Goal: Navigation & Orientation: Understand site structure

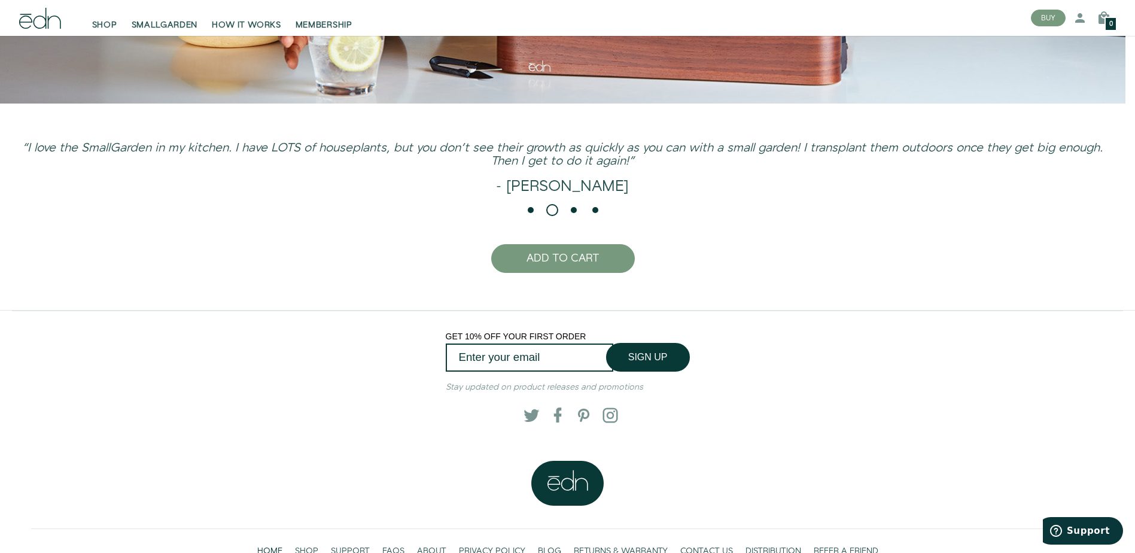
scroll to position [3183, 0]
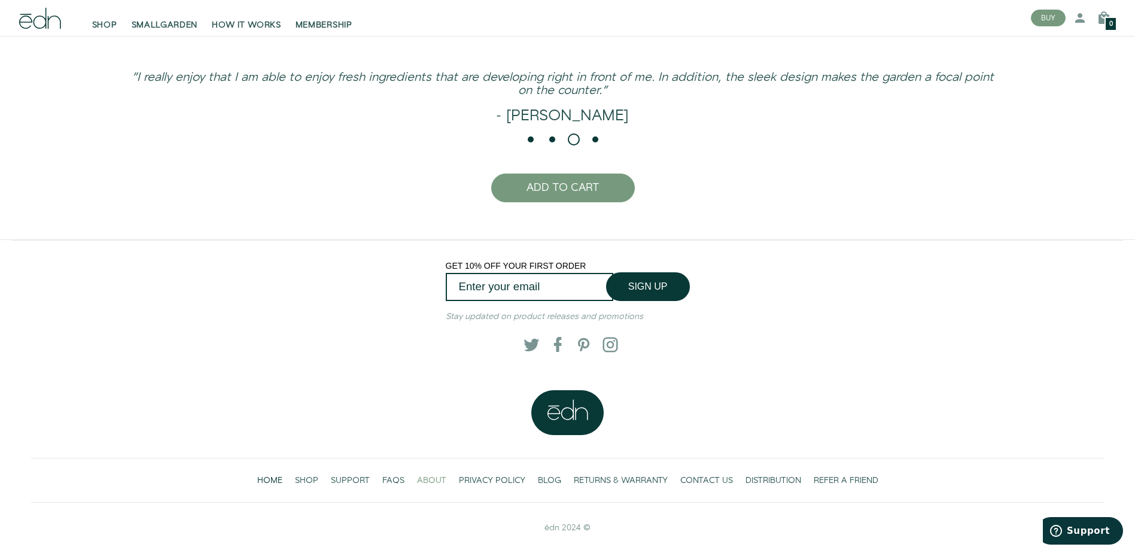
click at [427, 479] on span "ABOUT" at bounding box center [431, 481] width 29 height 12
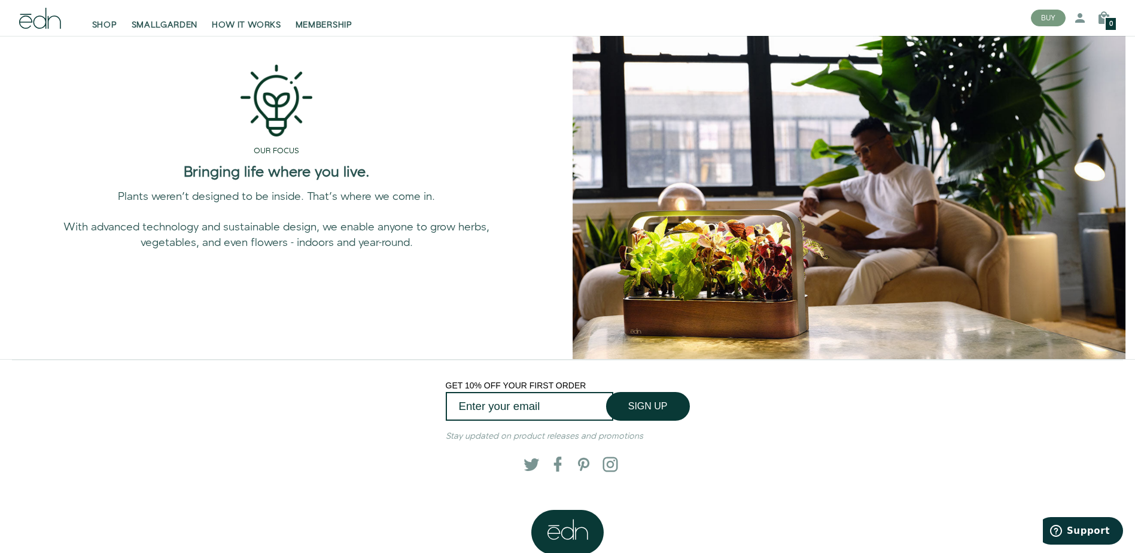
scroll to position [929, 0]
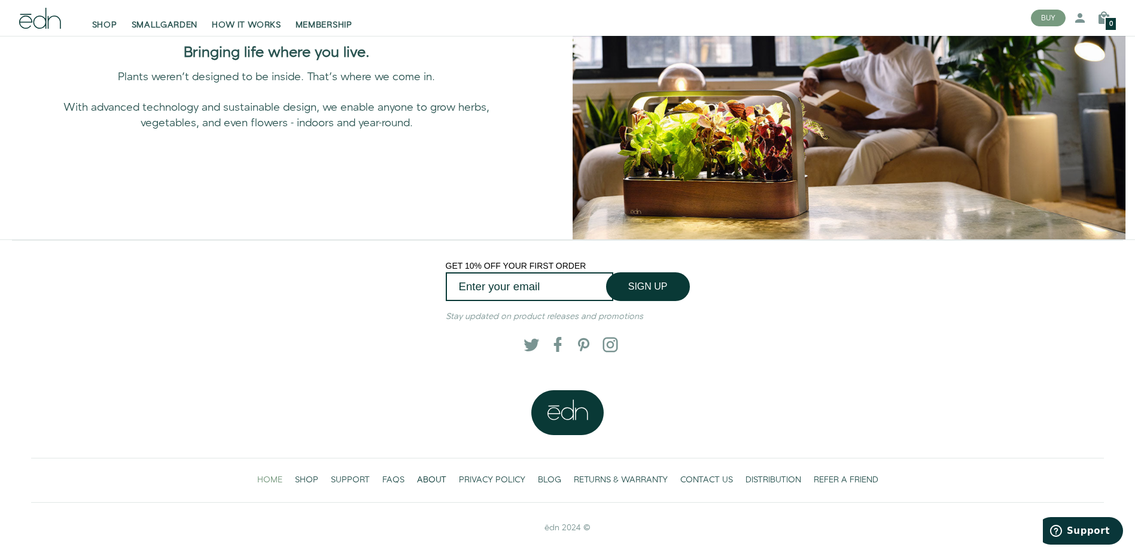
click at [271, 484] on span "HOME" at bounding box center [269, 480] width 25 height 12
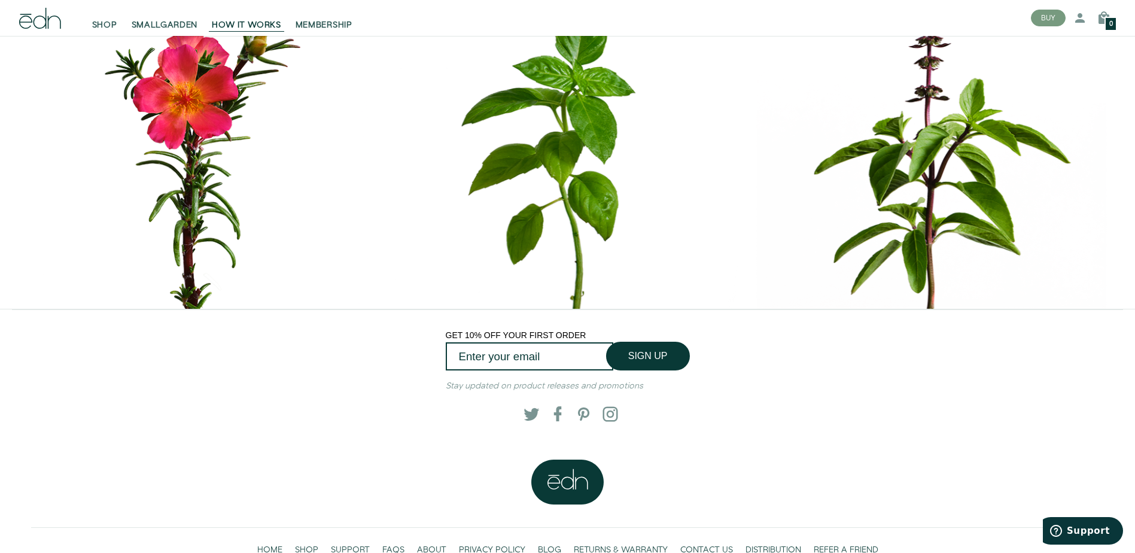
scroll to position [5766, 0]
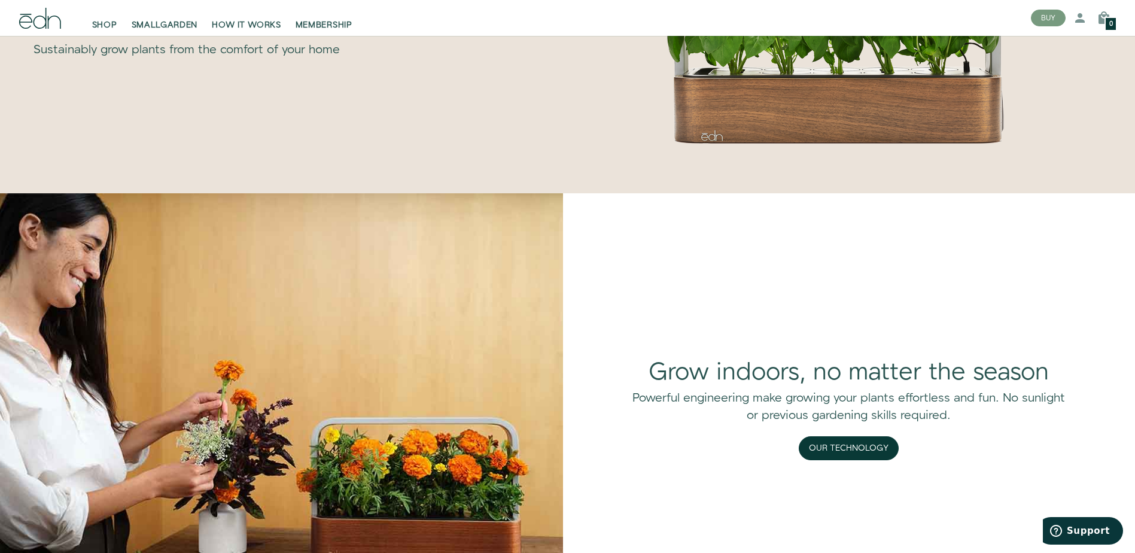
scroll to position [958, 0]
